Goal: Transaction & Acquisition: Purchase product/service

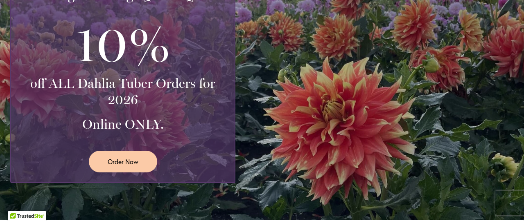
scroll to position [246, 0]
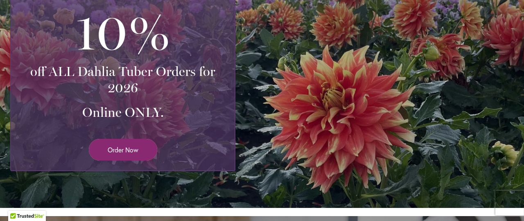
click at [146, 148] on link "Order Now" at bounding box center [123, 150] width 68 height 22
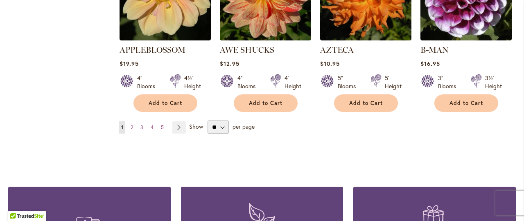
scroll to position [778, 0]
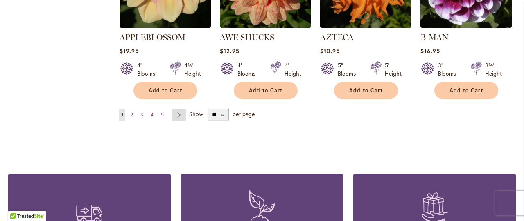
click at [175, 109] on link "Page Next" at bounding box center [179, 115] width 14 height 12
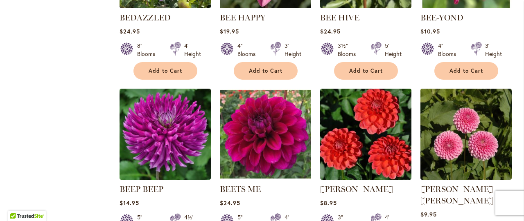
scroll to position [778, 0]
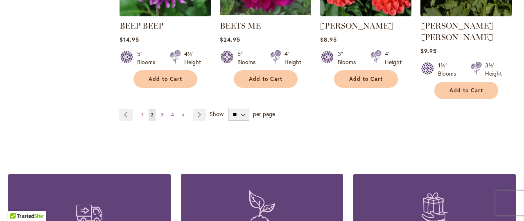
click at [159, 109] on link "Page 3" at bounding box center [162, 115] width 7 height 12
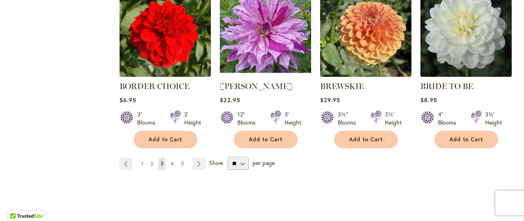
scroll to position [737, 0]
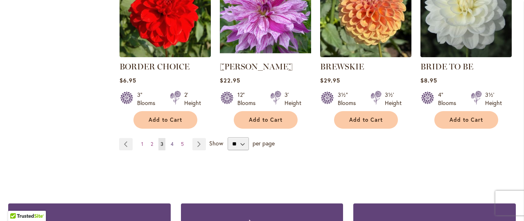
click at [171, 144] on span "4" at bounding box center [172, 144] width 3 height 6
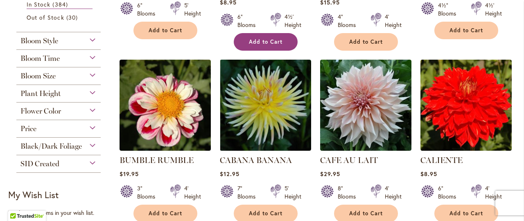
scroll to position [327, 0]
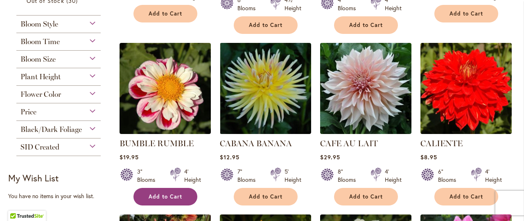
click at [167, 194] on span "Add to Cart" at bounding box center [166, 197] width 34 height 7
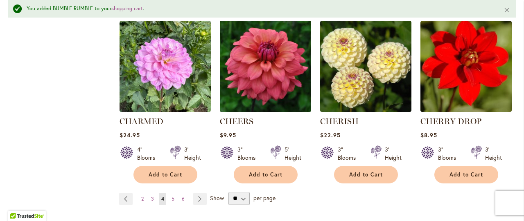
scroll to position [717, 0]
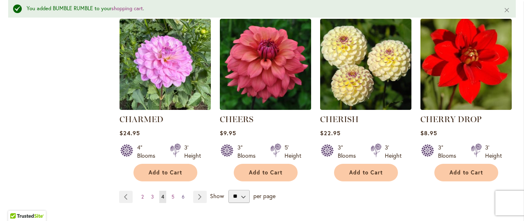
click at [183, 196] on span "6" at bounding box center [183, 197] width 3 height 6
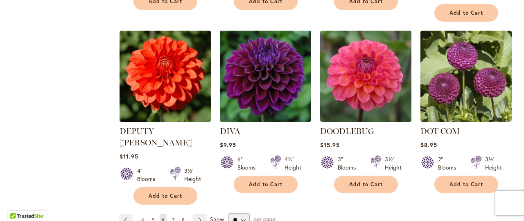
scroll to position [696, 0]
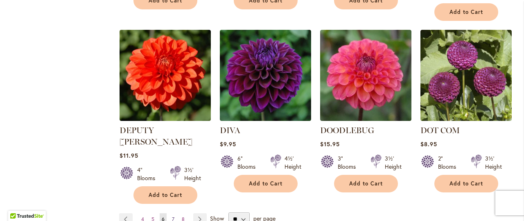
click at [172, 216] on span "7" at bounding box center [173, 219] width 2 height 6
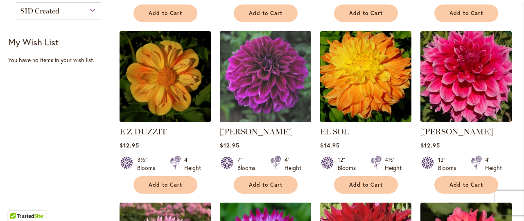
scroll to position [327, 0]
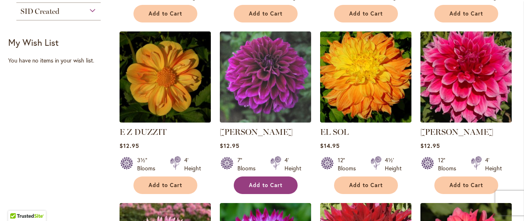
click at [247, 180] on button "Add to Cart" at bounding box center [266, 186] width 64 height 18
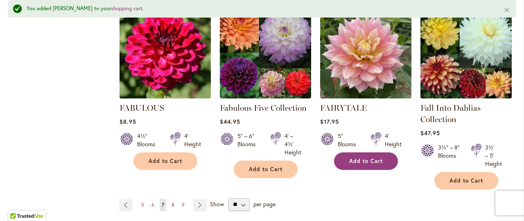
scroll to position [676, 0]
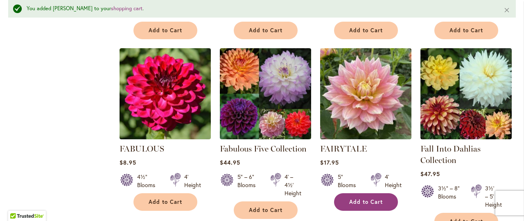
click at [359, 196] on button "Add to Cart" at bounding box center [366, 203] width 64 height 18
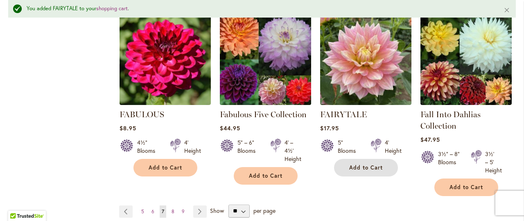
scroll to position [758, 0]
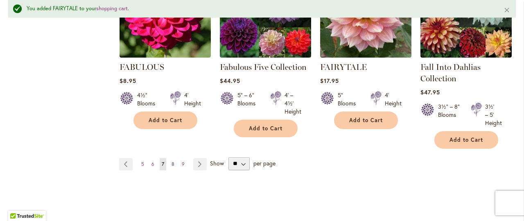
click at [172, 161] on span "8" at bounding box center [172, 164] width 3 height 6
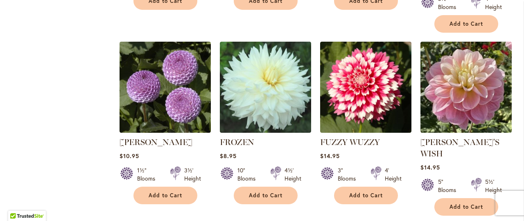
scroll to position [696, 0]
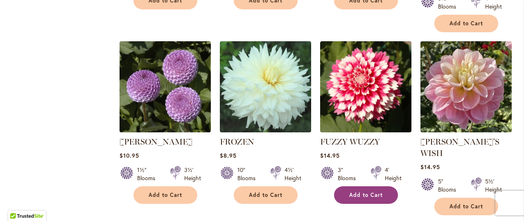
click at [360, 192] on span "Add to Cart" at bounding box center [366, 195] width 34 height 7
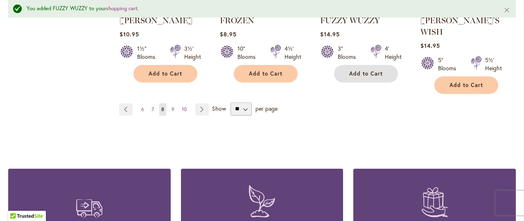
scroll to position [840, 0]
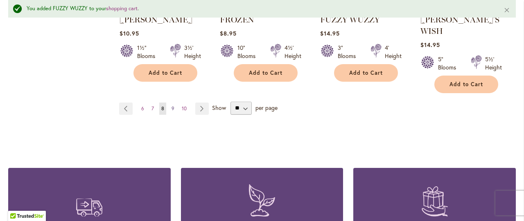
click at [172, 106] on span "9" at bounding box center [172, 109] width 3 height 6
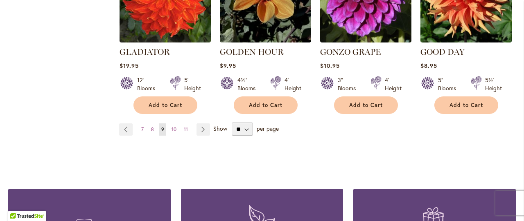
scroll to position [778, 0]
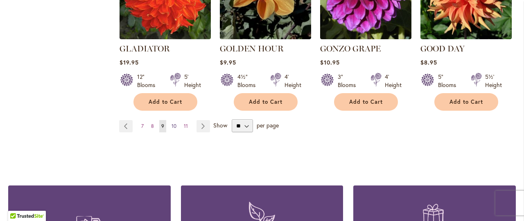
click at [172, 123] on span "10" at bounding box center [173, 126] width 5 height 6
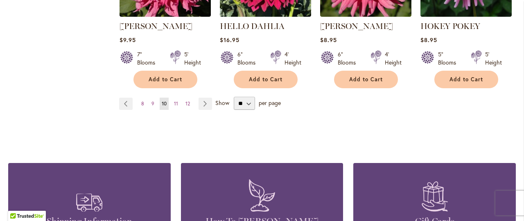
scroll to position [834, 0]
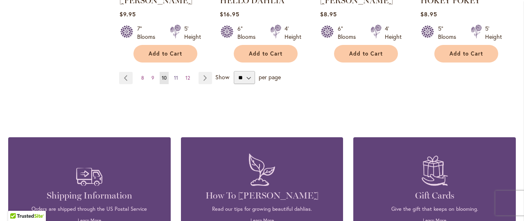
click at [176, 75] on span "11" at bounding box center [176, 78] width 4 height 6
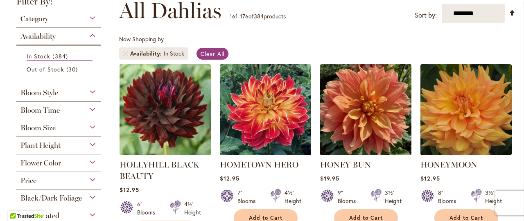
scroll to position [164, 0]
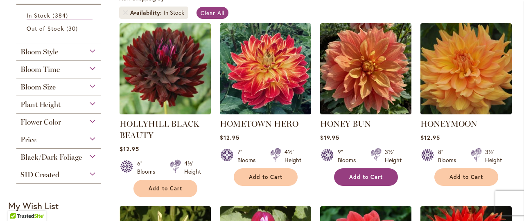
click at [360, 174] on span "Add to Cart" at bounding box center [366, 177] width 34 height 7
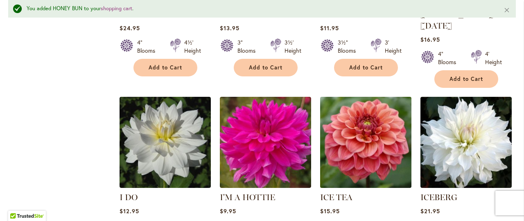
scroll to position [717, 0]
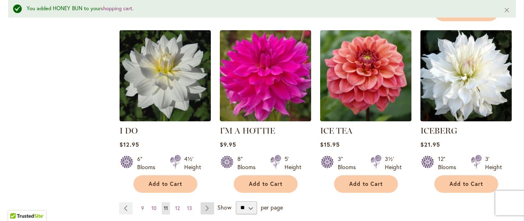
click at [203, 203] on link "Page Next" at bounding box center [208, 209] width 14 height 12
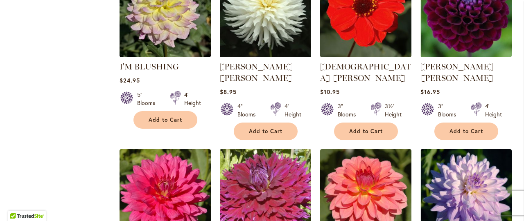
scroll to position [737, 0]
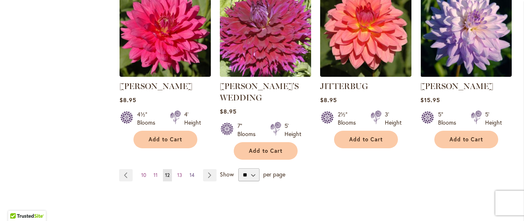
click at [190, 172] on span "14" at bounding box center [191, 175] width 5 height 6
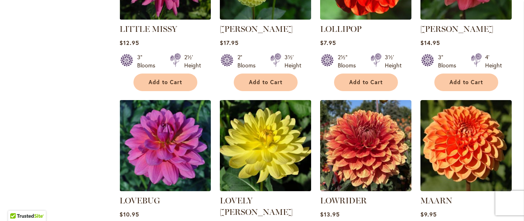
scroll to position [737, 0]
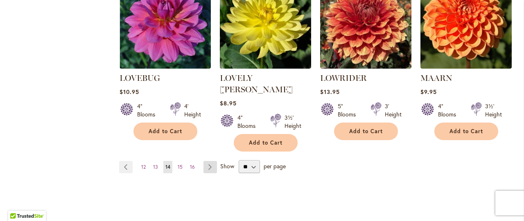
click at [208, 161] on link "Page Next" at bounding box center [210, 167] width 14 height 12
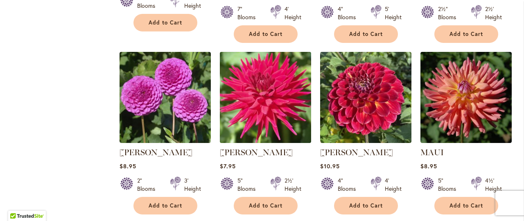
scroll to position [737, 0]
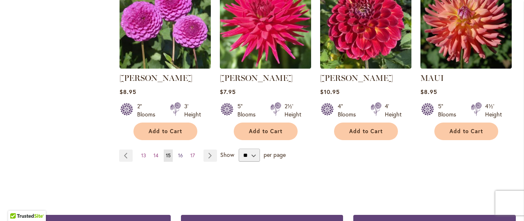
click at [181, 155] on span "16" at bounding box center [180, 156] width 5 height 6
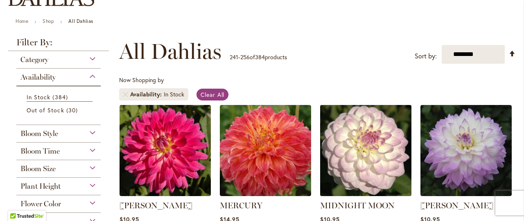
scroll to position [164, 0]
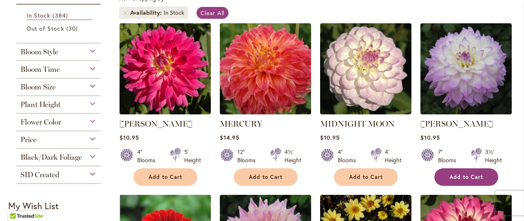
click at [447, 177] on button "Add to Cart" at bounding box center [466, 178] width 64 height 18
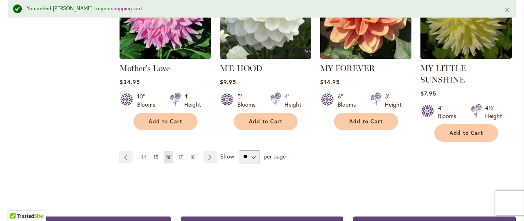
scroll to position [799, 0]
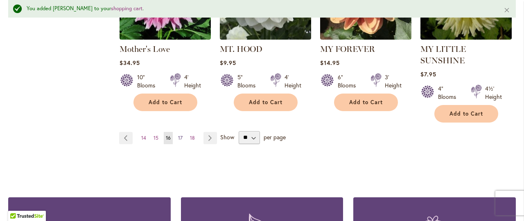
click at [180, 135] on span "17" at bounding box center [180, 138] width 5 height 6
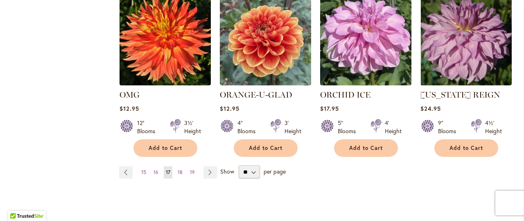
scroll to position [696, 0]
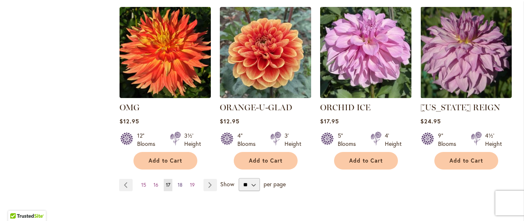
click at [178, 182] on span "18" at bounding box center [180, 185] width 5 height 6
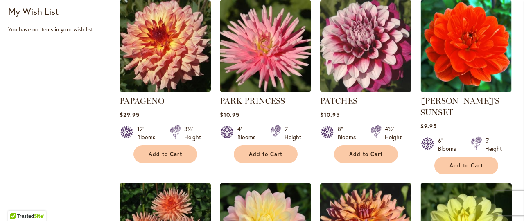
scroll to position [368, 0]
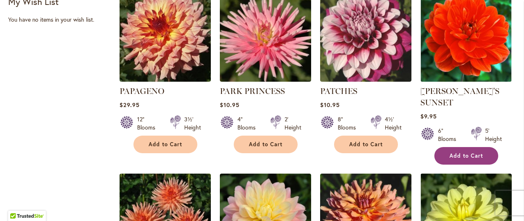
click at [451, 156] on span "Add to Cart" at bounding box center [466, 156] width 34 height 7
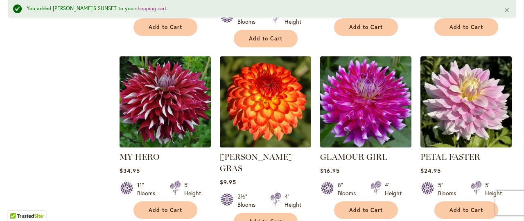
scroll to position [778, 0]
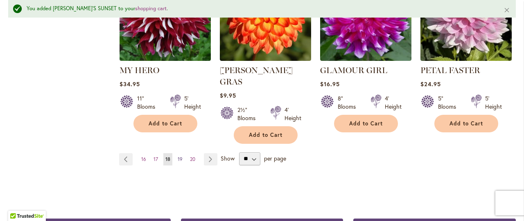
click at [180, 156] on span "19" at bounding box center [180, 159] width 5 height 6
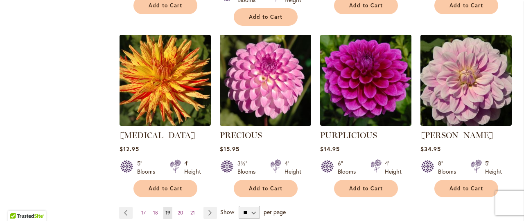
scroll to position [778, 0]
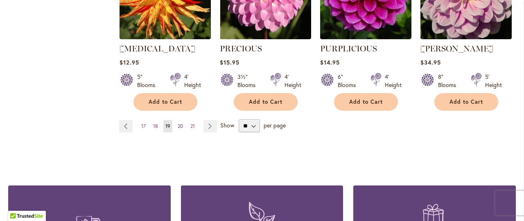
click at [179, 123] on span "20" at bounding box center [180, 126] width 5 height 6
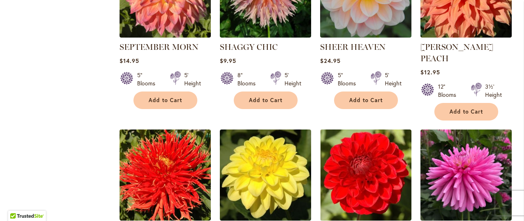
scroll to position [696, 0]
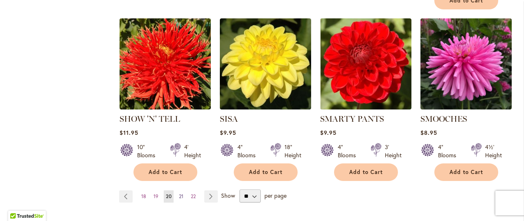
click at [179, 194] on span "21" at bounding box center [181, 197] width 5 height 6
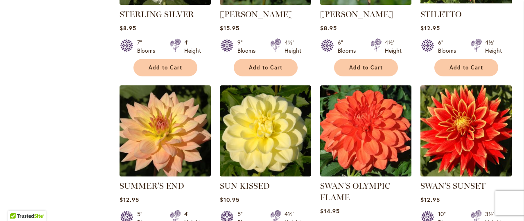
scroll to position [696, 0]
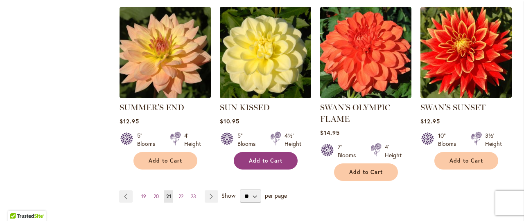
click at [267, 158] on span "Add to Cart" at bounding box center [266, 161] width 34 height 7
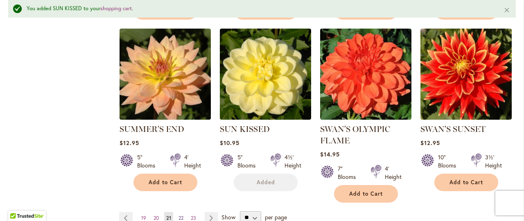
scroll to position [717, 0]
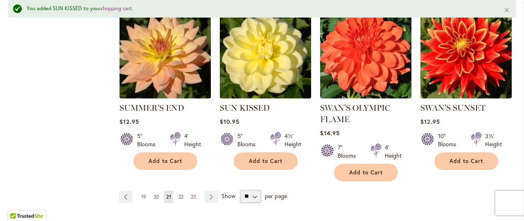
click at [181, 194] on span "22" at bounding box center [180, 197] width 5 height 6
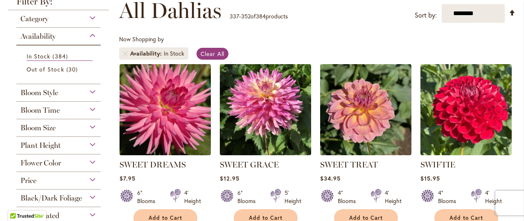
scroll to position [164, 0]
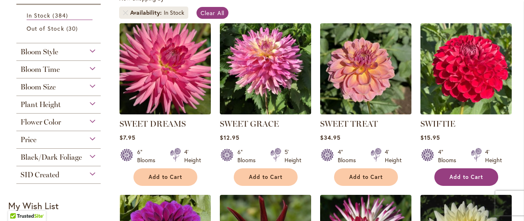
click at [453, 176] on span "Add to Cart" at bounding box center [466, 177] width 34 height 7
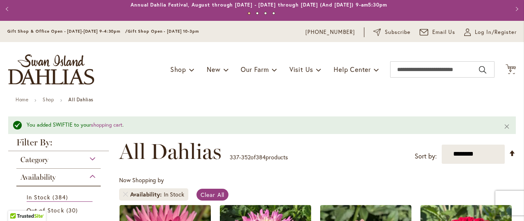
scroll to position [0, 0]
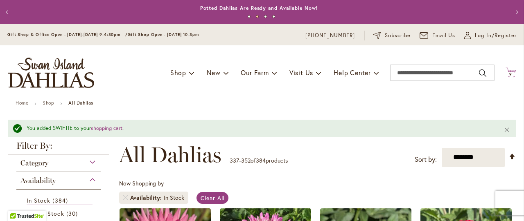
click at [509, 73] on span "9" at bounding box center [510, 74] width 3 height 5
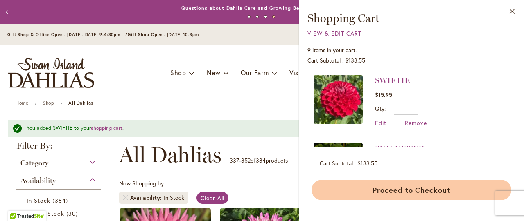
click at [422, 189] on button "Proceed to Checkout" at bounding box center [411, 190] width 200 height 20
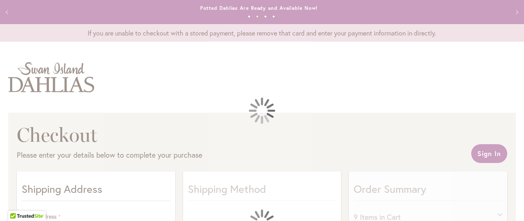
select select "**"
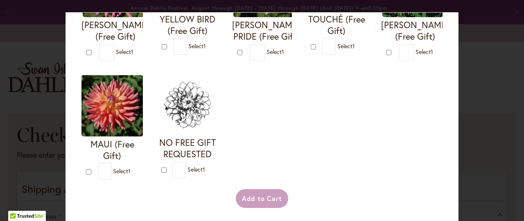
scroll to position [409, 0]
type input "*"
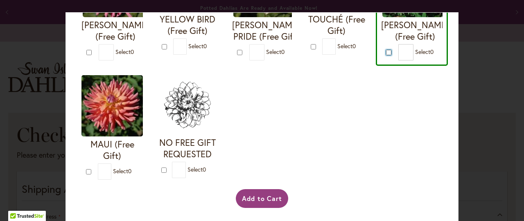
scroll to position [491, 0]
click at [263, 207] on button "Add to Cart" at bounding box center [262, 198] width 53 height 19
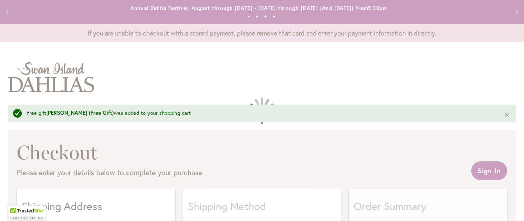
select select "**"
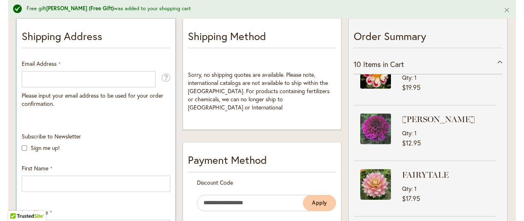
scroll to position [164, 0]
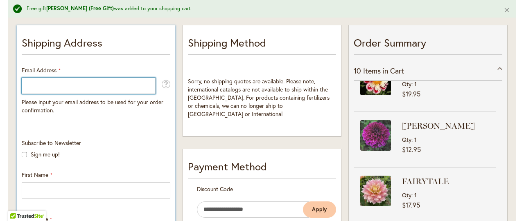
click at [63, 88] on input "Email Address" at bounding box center [89, 86] width 134 height 16
type input "**********"
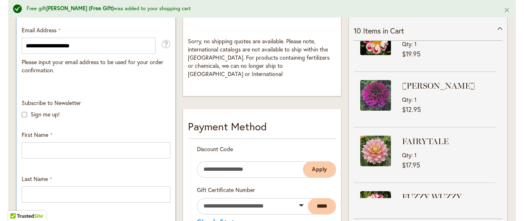
scroll to position [246, 0]
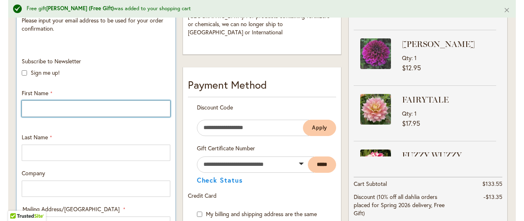
click at [63, 110] on input "First Name" at bounding box center [96, 109] width 149 height 16
type input "*****"
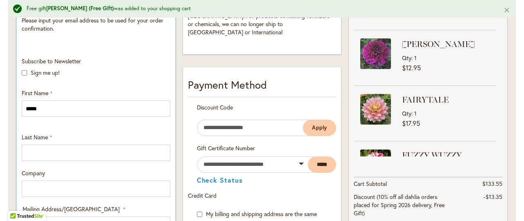
type input "********"
type input "**********"
select select "**"
type input "*********"
type input "*****"
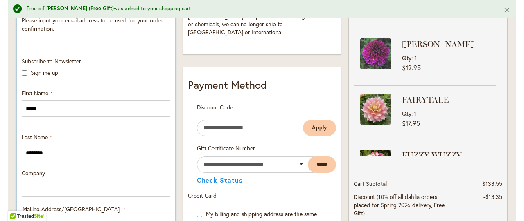
type input "**********"
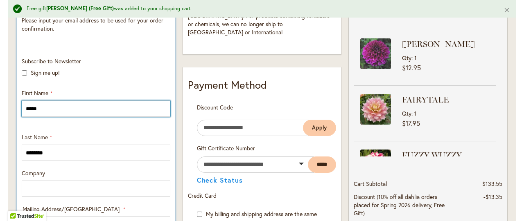
scroll to position [327, 0]
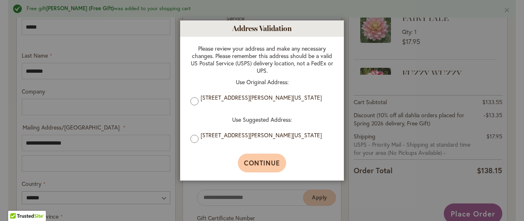
click at [253, 166] on span "Continue" at bounding box center [262, 163] width 36 height 9
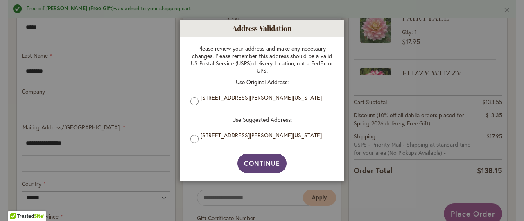
type input "**********"
type input "*********"
type input "**********"
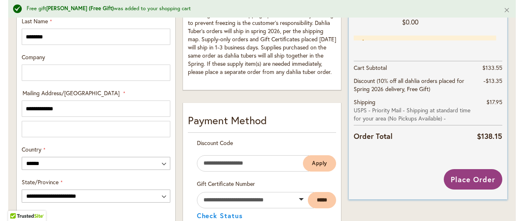
scroll to position [401, 0]
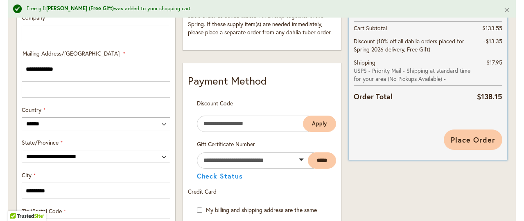
click at [473, 134] on button "Place Order" at bounding box center [473, 140] width 59 height 20
